Goal: Navigation & Orientation: Understand site structure

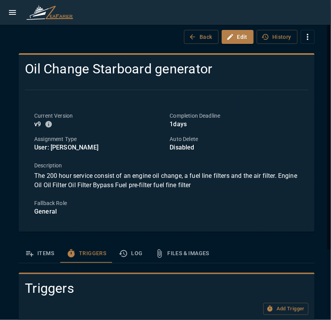
click at [17, 15] on icon "open drawer" at bounding box center [12, 12] width 9 height 9
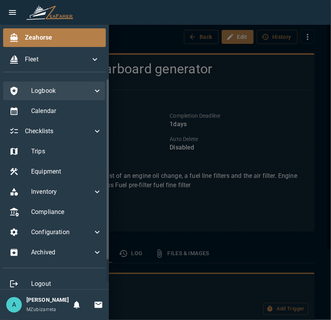
click at [50, 91] on span "Logbook" at bounding box center [61, 90] width 61 height 9
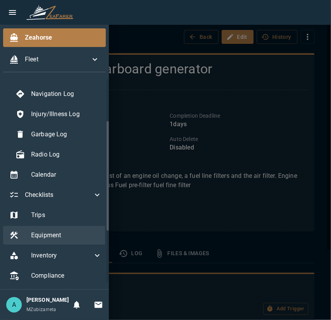
scroll to position [155, 0]
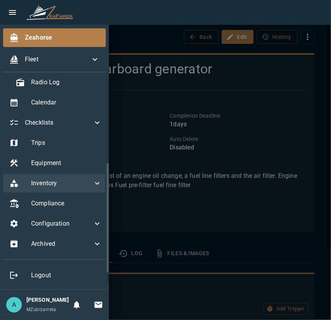
click at [52, 179] on span "Inventory" at bounding box center [61, 183] width 61 height 9
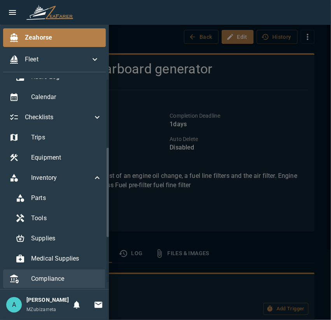
scroll to position [239, 0]
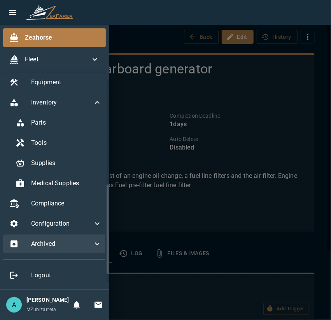
click at [64, 239] on span "Archived" at bounding box center [61, 243] width 61 height 9
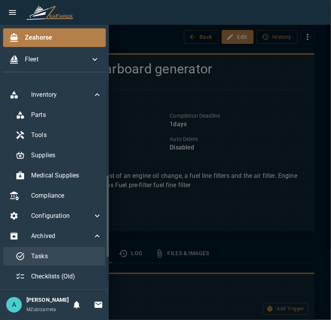
click at [56, 254] on span "Tasks" at bounding box center [66, 256] width 71 height 9
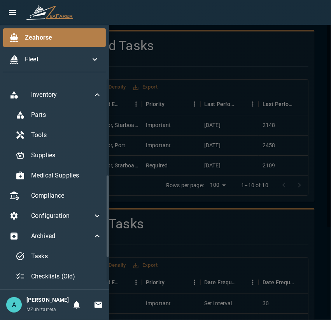
click at [215, 193] on div at bounding box center [165, 160] width 331 height 320
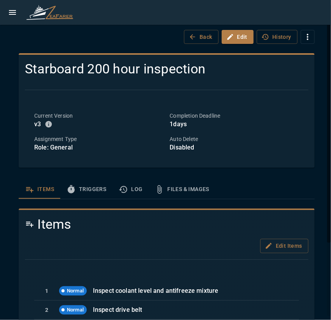
scroll to position [16, 0]
click at [286, 180] on div "Zeahorse / Templates / Starboard 200 hour inspection Back Edit History Starboar…" at bounding box center [166, 210] width 314 height 402
click at [10, 10] on icon "open drawer" at bounding box center [12, 12] width 7 height 5
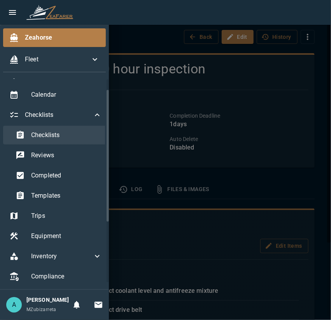
click at [57, 132] on span "Checklists" at bounding box center [66, 135] width 71 height 9
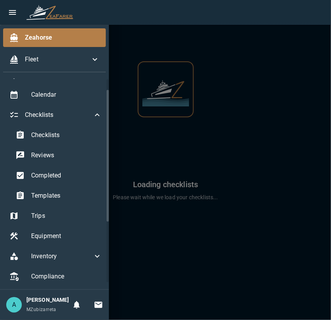
click at [299, 203] on div at bounding box center [165, 160] width 331 height 320
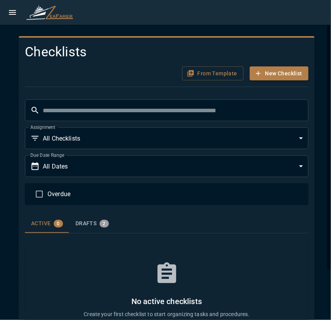
click at [11, 14] on icon "open drawer" at bounding box center [12, 12] width 9 height 9
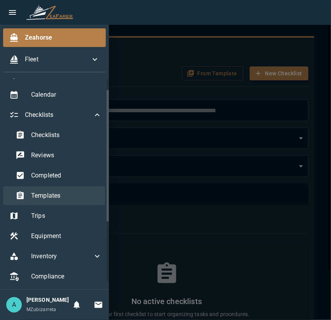
click at [57, 198] on span "Templates" at bounding box center [66, 195] width 71 height 9
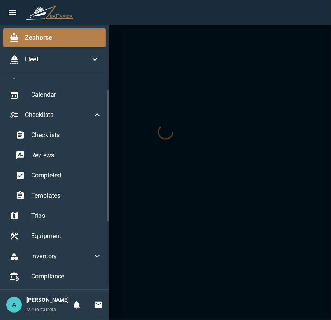
click at [215, 221] on div at bounding box center [165, 160] width 331 height 320
